Goal: Navigation & Orientation: Find specific page/section

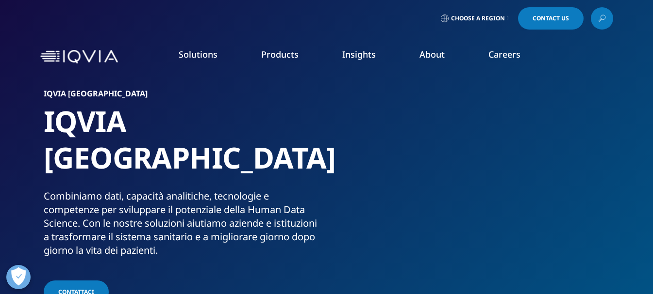
click at [239, 158] on link "Pricing & Market Access" at bounding box center [254, 157] width 150 height 11
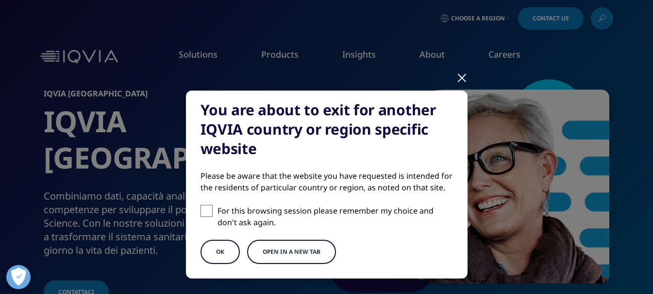
click at [458, 72] on div at bounding box center [461, 77] width 11 height 27
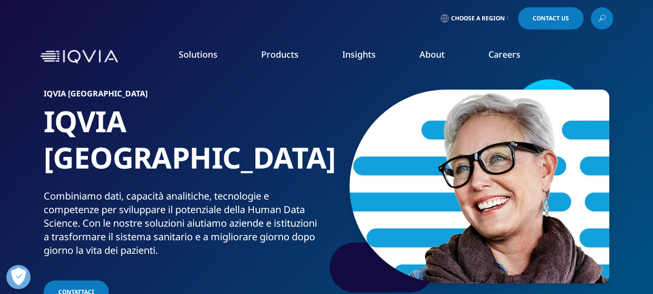
click at [225, 233] on link "Orchestrated Analytics" at bounding box center [254, 229] width 150 height 11
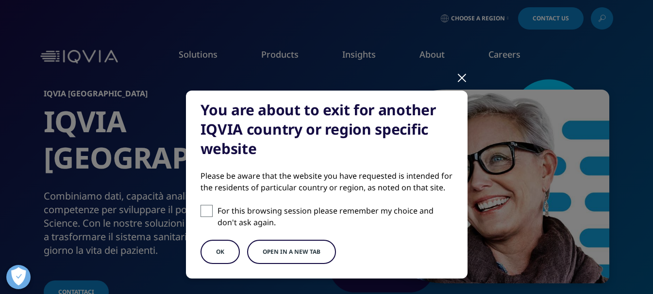
click at [214, 252] on button "OK" at bounding box center [219, 252] width 39 height 24
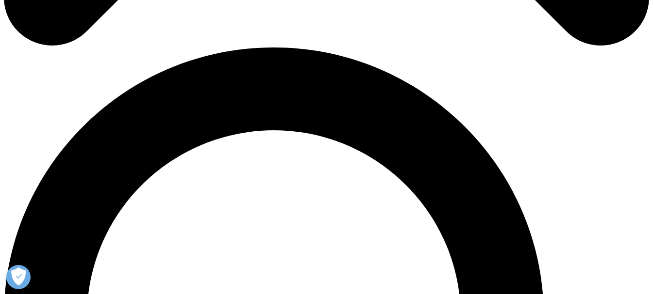
scroll to position [631, 0]
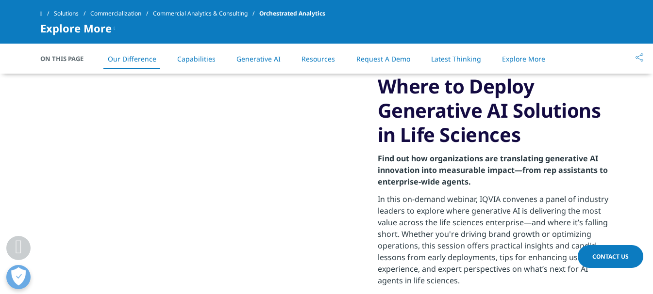
click at [42, 12] on span at bounding box center [41, 13] width 2 height 7
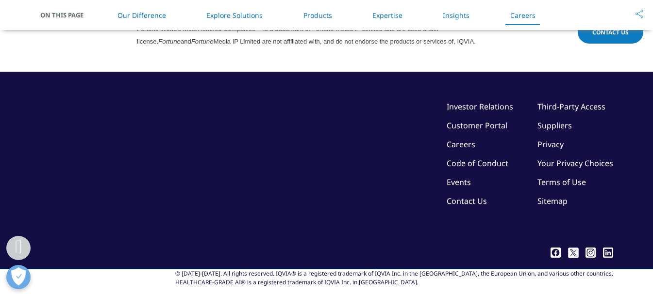
scroll to position [2743, 0]
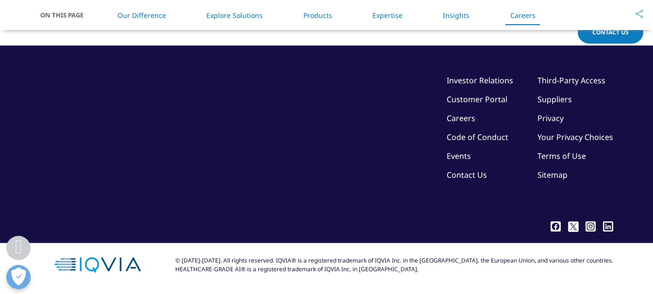
click at [457, 118] on link "Careers" at bounding box center [460, 118] width 29 height 11
